Goal: Use online tool/utility: Utilize a website feature to perform a specific function

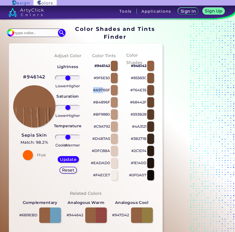
drag, startPoint x: 92, startPoint y: 89, endPoint x: 103, endPoint y: 89, distance: 10.9
click at [103, 89] on div "#A97B5F" at bounding box center [104, 90] width 28 height 12
click at [100, 91] on p "#A97B5F" at bounding box center [101, 90] width 17 height 6
copy p "#A97"
drag, startPoint x: 96, startPoint y: 77, endPoint x: 112, endPoint y: 78, distance: 15.7
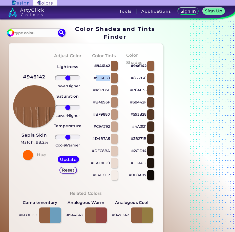
click at [112, 78] on div "#9F6E50" at bounding box center [104, 78] width 28 height 12
copy div "9F6E50"
drag, startPoint x: 96, startPoint y: 101, endPoint x: 110, endPoint y: 102, distance: 13.7
click at [110, 102] on p "#B4896F" at bounding box center [101, 102] width 17 height 6
copy p "B4896F"
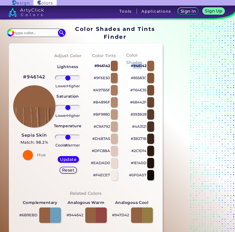
drag, startPoint x: 133, startPoint y: 64, endPoint x: 143, endPoint y: 66, distance: 9.8
click at [143, 66] on p "#946142" at bounding box center [139, 66] width 16 height 6
copy p "9461"
drag, startPoint x: 132, startPoint y: 79, endPoint x: 148, endPoint y: 79, distance: 15.7
click at [148, 79] on div "#85583C" at bounding box center [140, 78] width 28 height 12
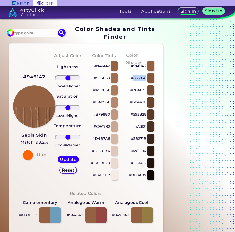
click at [114, 92] on div at bounding box center [114, 90] width 7 height 10
type input "#a97b5f"
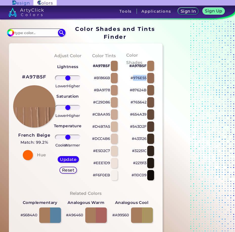
drag, startPoint x: 134, startPoint y: 77, endPoint x: 147, endPoint y: 78, distance: 13.0
click at [147, 78] on div "#976E55" at bounding box center [140, 78] width 28 height 12
copy div "976E55"
drag, startPoint x: 133, startPoint y: 114, endPoint x: 149, endPoint y: 114, distance: 15.7
click at [149, 114] on div "#654A39" at bounding box center [140, 114] width 28 height 12
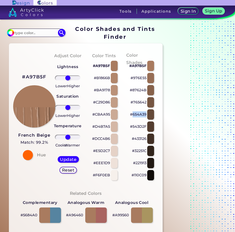
copy div "654A39"
click at [133, 125] on p "#543D2F" at bounding box center [138, 126] width 16 height 6
click at [133, 125] on p "#543D2F copied" at bounding box center [138, 126] width 16 height 6
copy p "543D2F copied"
click at [133, 125] on p "#543D2F copied copied" at bounding box center [138, 126] width 16 height 6
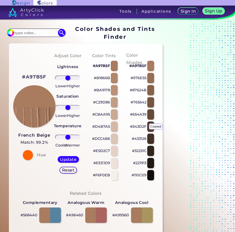
click at [132, 138] on p "#433126" at bounding box center [139, 139] width 15 height 6
drag, startPoint x: 135, startPoint y: 138, endPoint x: 148, endPoint y: 138, distance: 13.4
click at [148, 138] on div "#433126" at bounding box center [140, 139] width 28 height 12
copy div "433126 copied"
